Goal: Task Accomplishment & Management: Complete application form

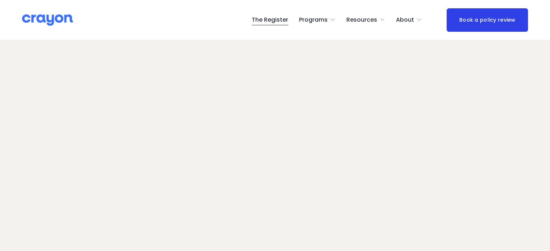
click at [269, 21] on link "The Register" at bounding box center [270, 20] width 37 height 12
click at [280, 21] on link "The Register" at bounding box center [270, 20] width 37 height 12
